Goal: Task Accomplishment & Management: Use online tool/utility

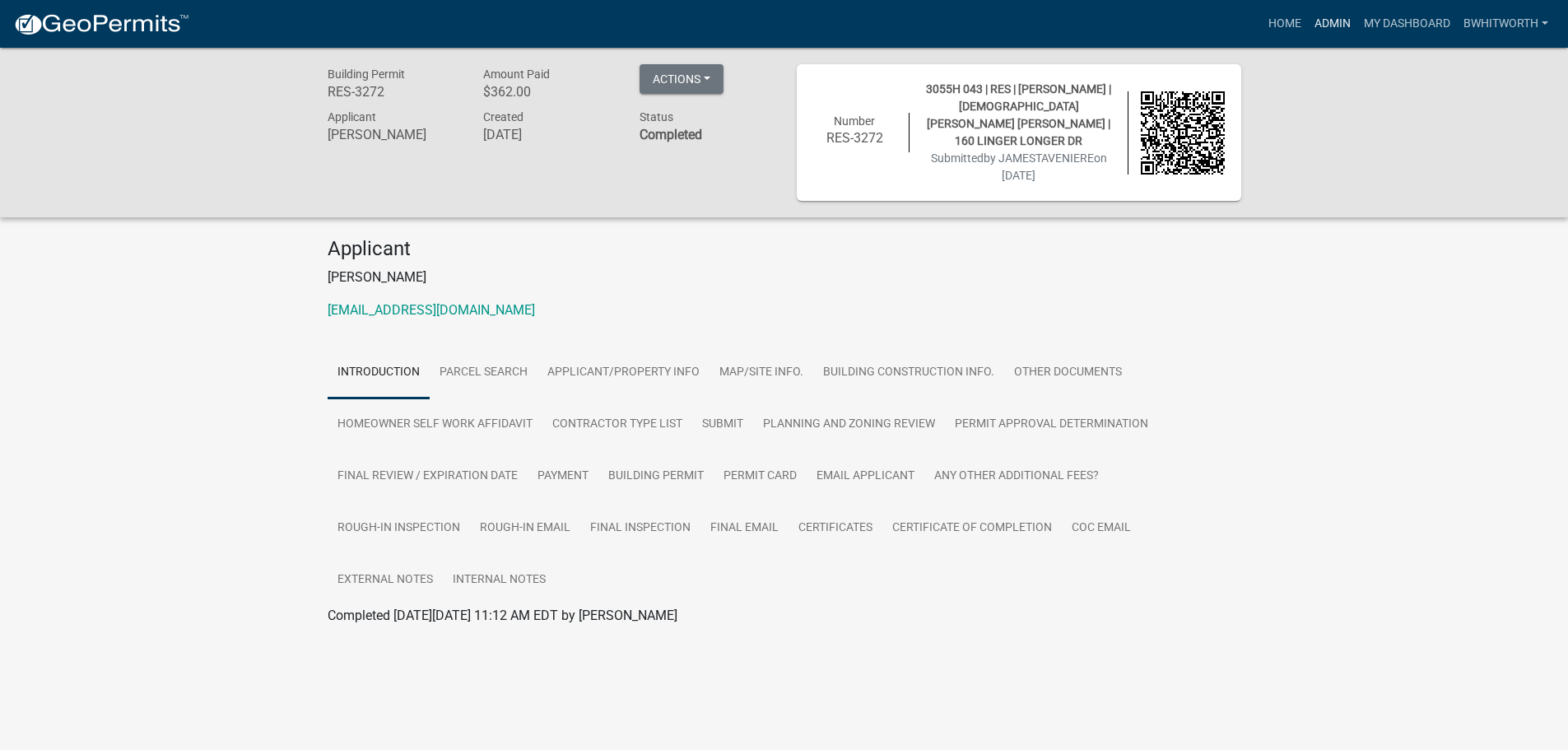
click at [1323, 19] on link "Admin" at bounding box center [1332, 24] width 50 height 31
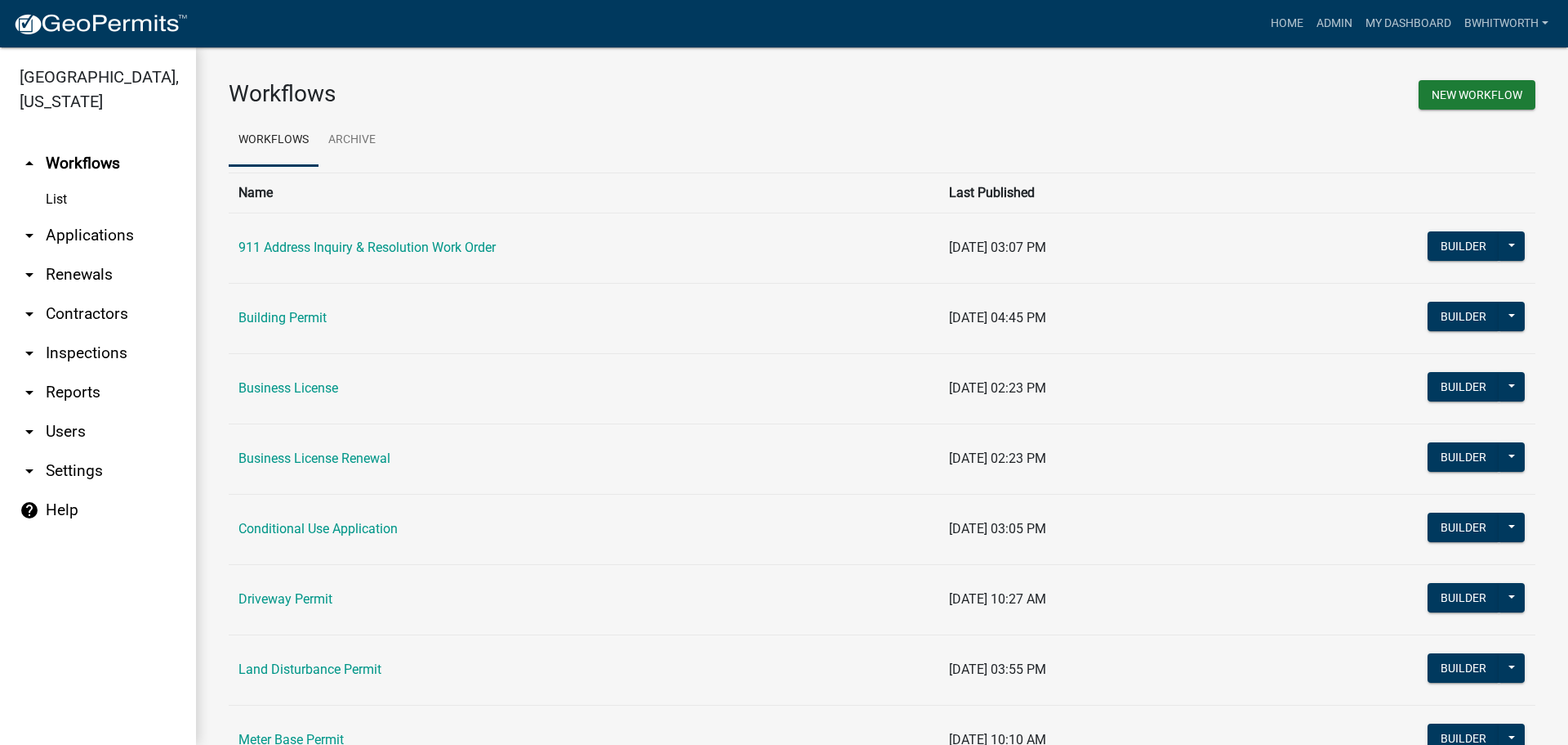
click at [119, 234] on link "arrow_drop_down Applications" at bounding box center [98, 235] width 196 height 39
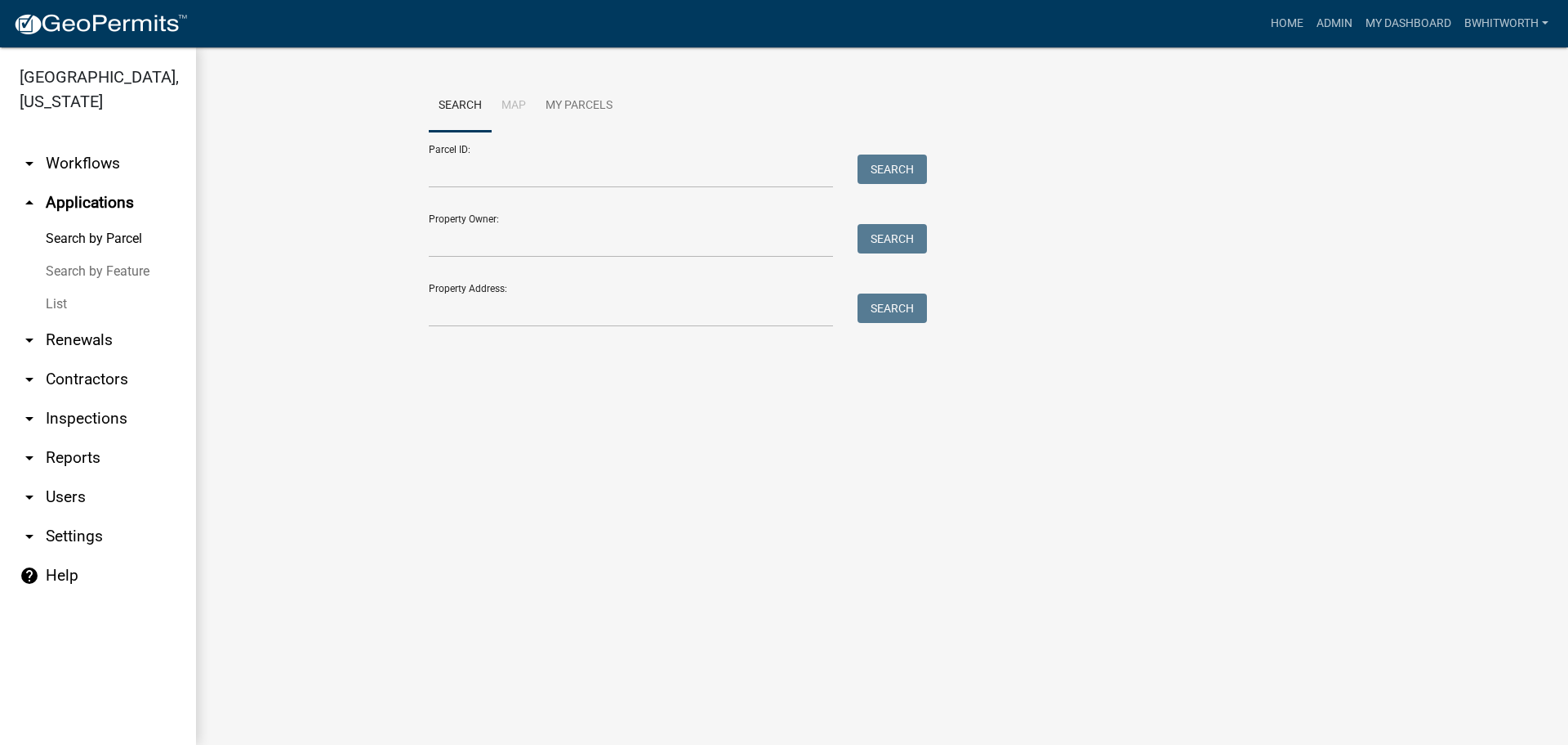
click at [61, 299] on link "List" at bounding box center [98, 304] width 196 height 33
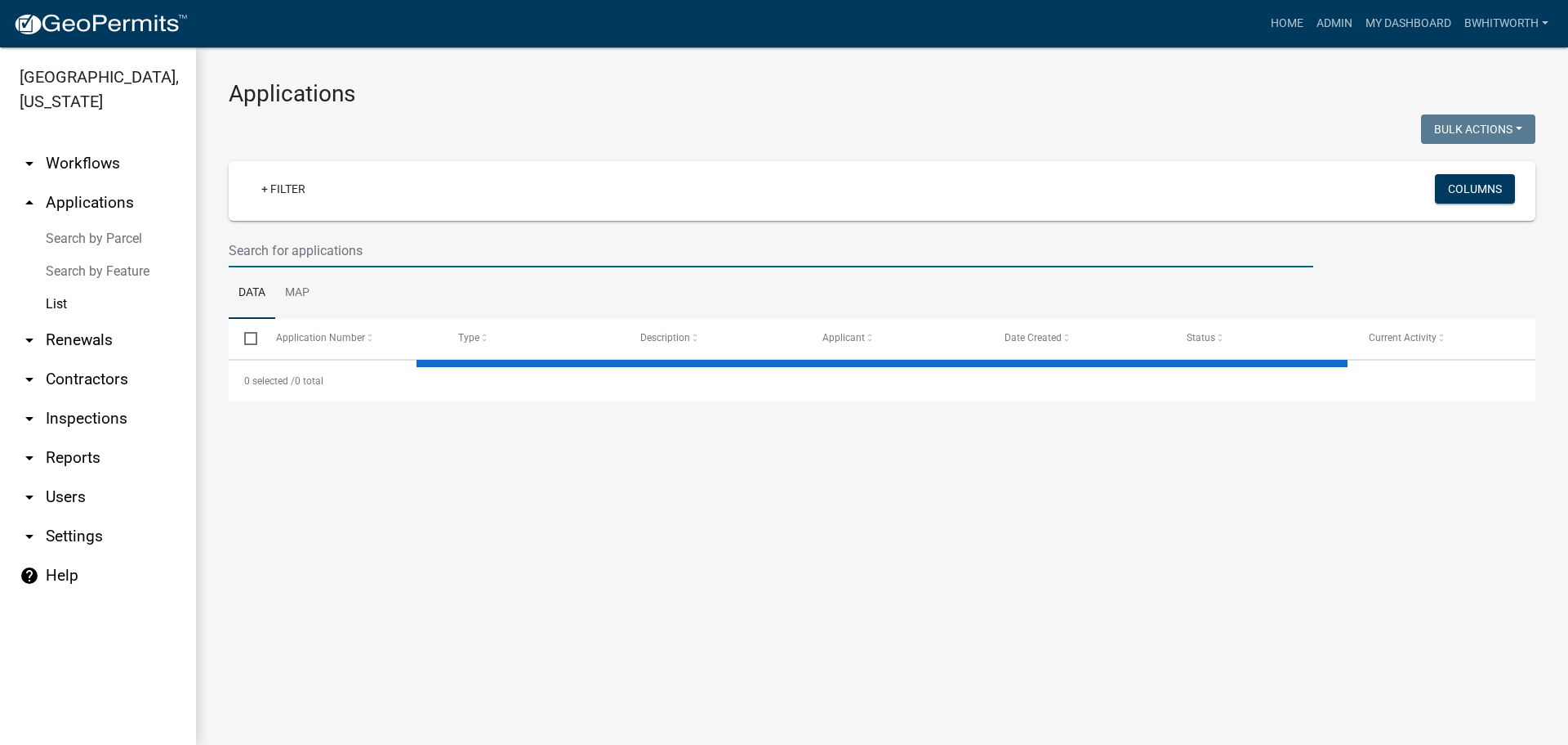
click at [389, 246] on input "text" at bounding box center [771, 250] width 1085 height 34
select select "3: 100"
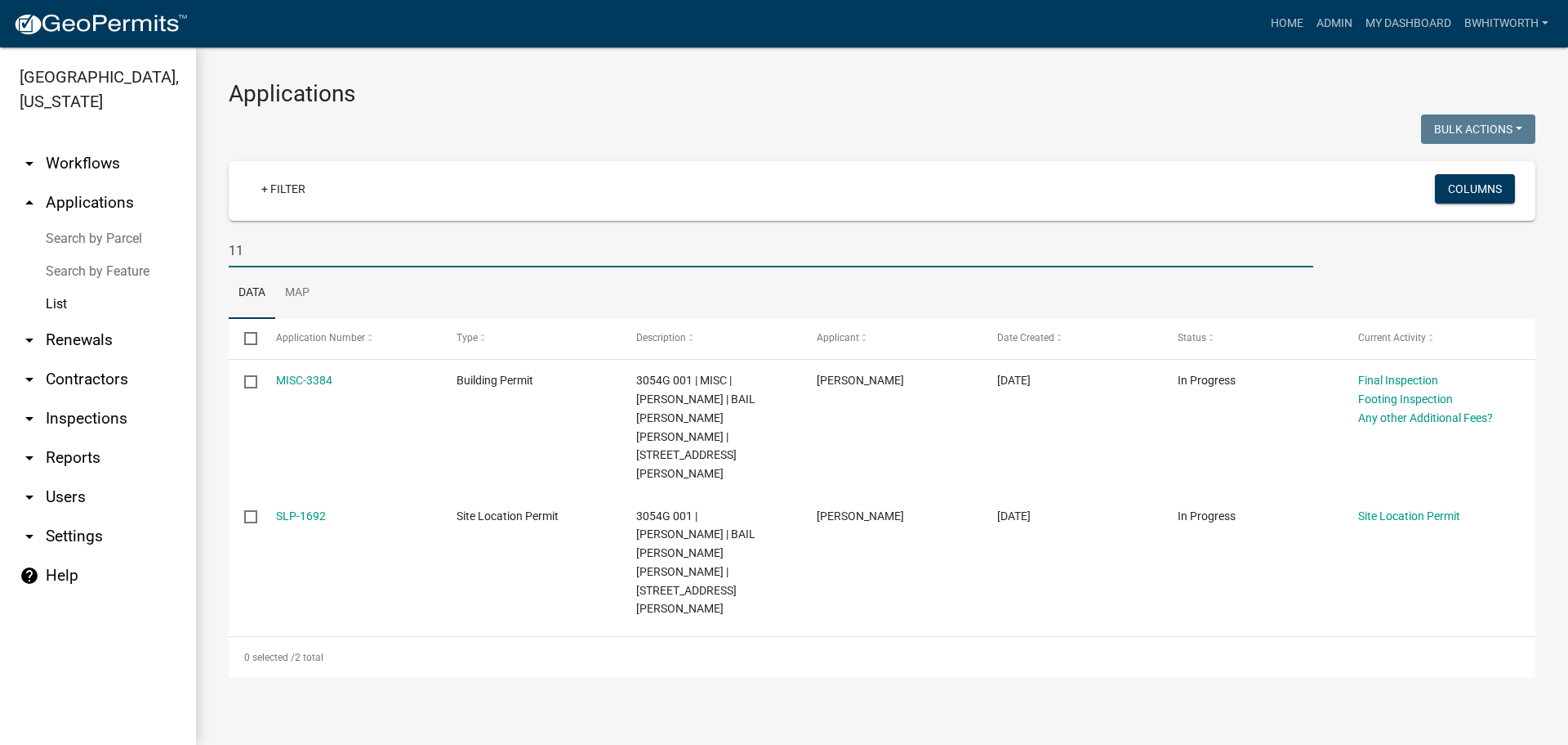
type input "1"
select select "3: 100"
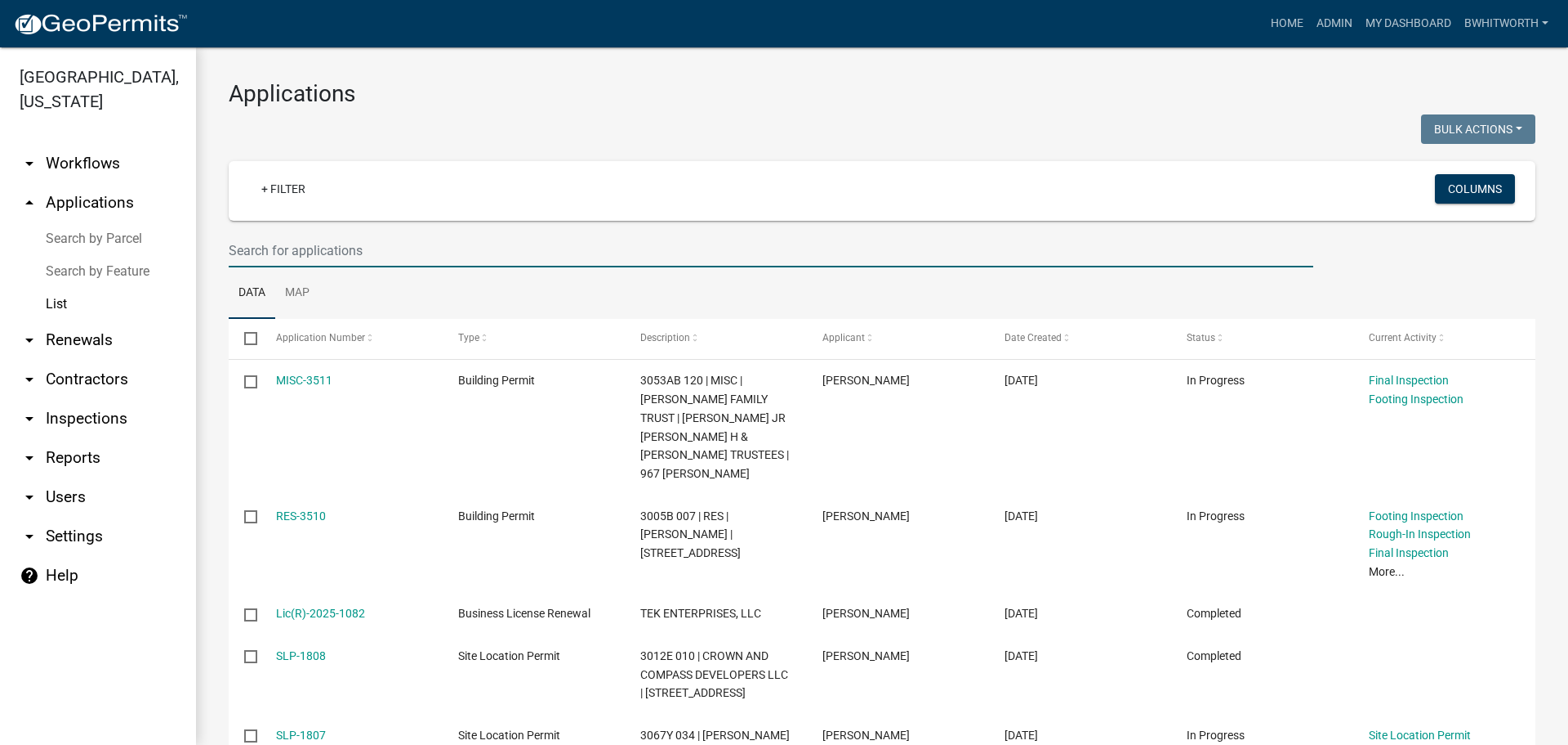
click at [235, 248] on input "text" at bounding box center [771, 250] width 1085 height 34
click at [300, 250] on input "text" at bounding box center [771, 250] width 1085 height 34
type input "1185 [PERSON_NAME]"
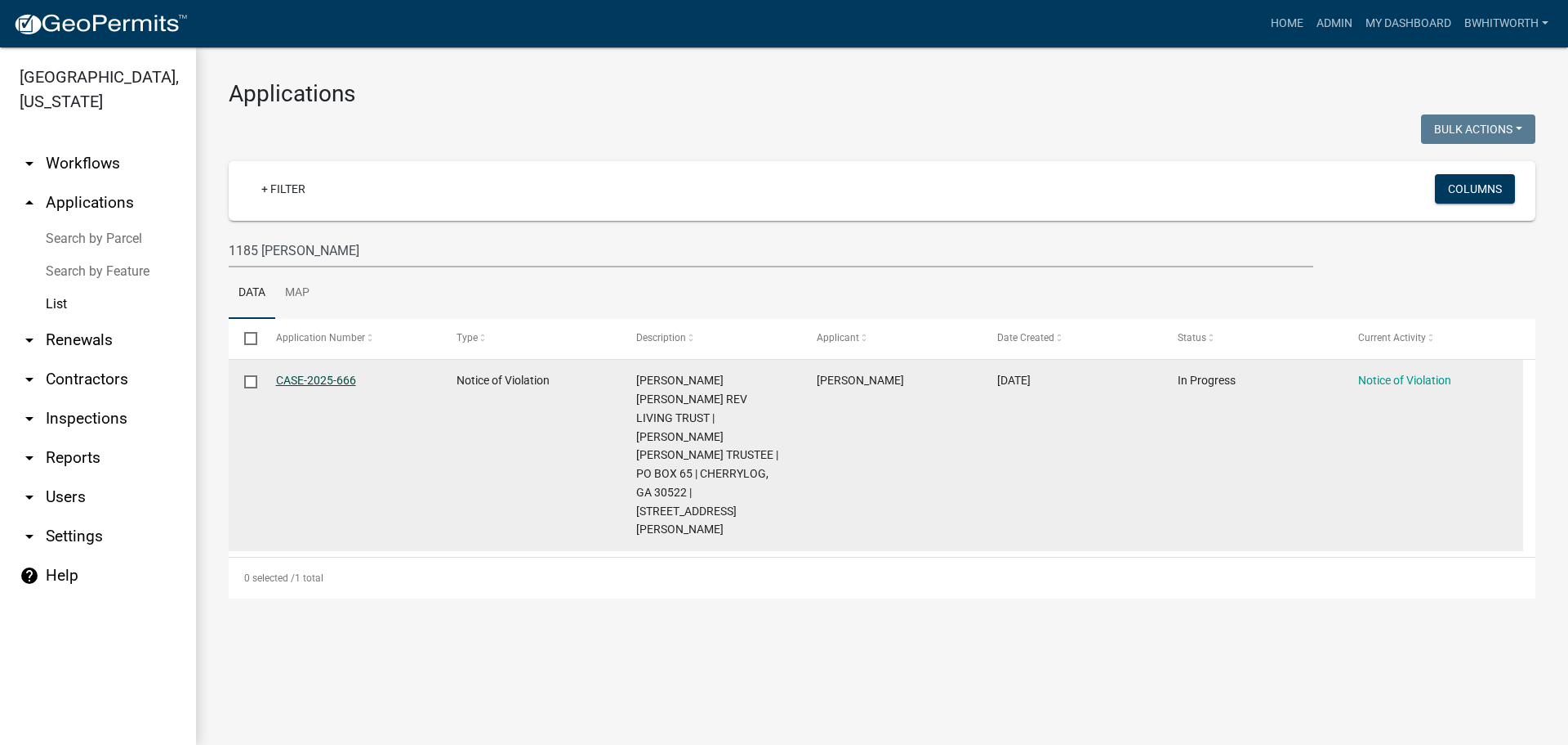
click at [339, 381] on link "CASE-2025-666" at bounding box center [316, 379] width 80 height 13
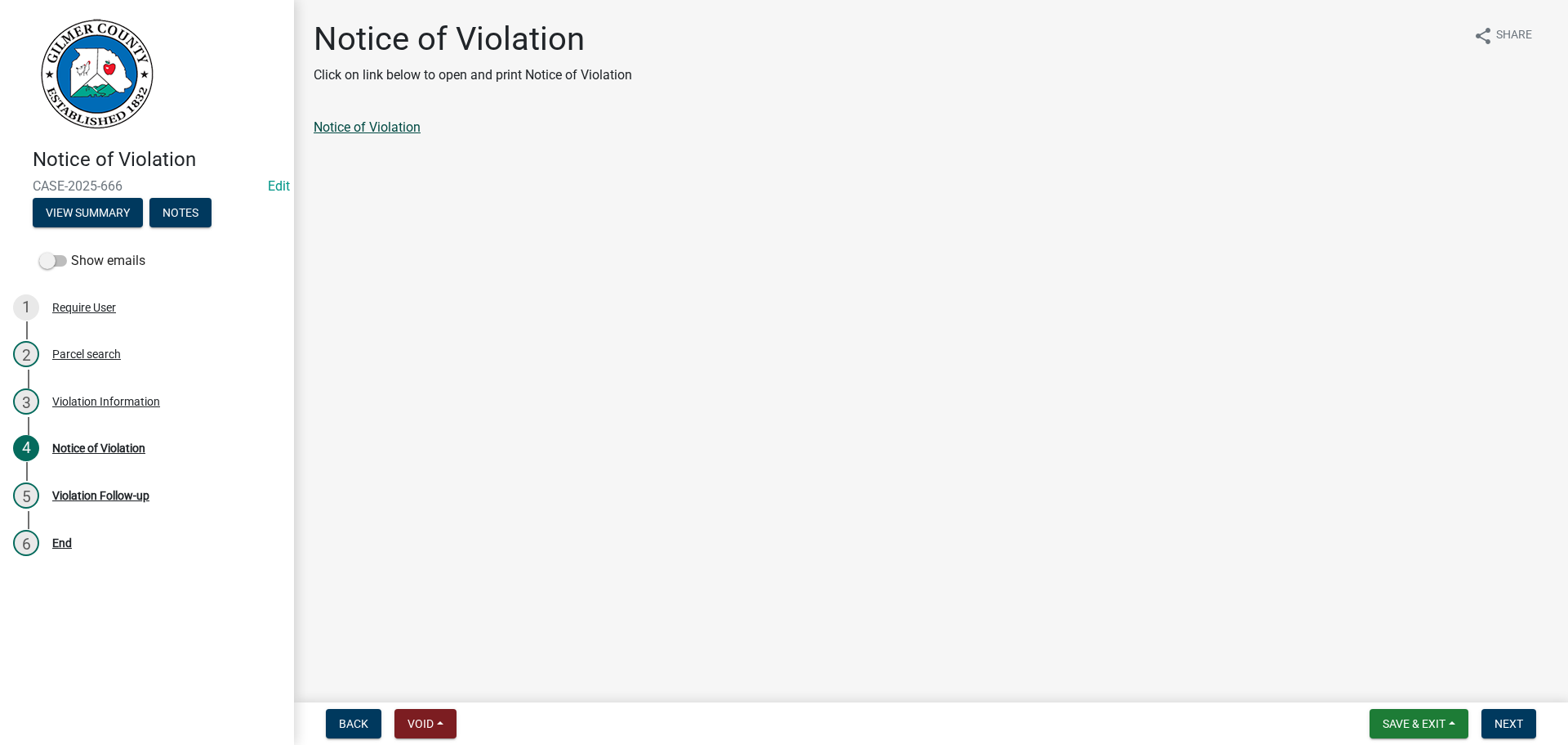
click at [385, 124] on link "Notice of Violation" at bounding box center [367, 127] width 107 height 16
